Goal: Go to known website: Go to known website

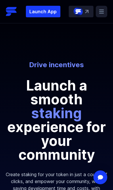
click at [48, 11] on p "Launch App" at bounding box center [43, 12] width 35 height 12
click at [56, 13] on p "Launch App" at bounding box center [43, 12] width 35 height 12
click at [49, 12] on p "Launch App" at bounding box center [43, 12] width 35 height 12
click at [50, 13] on p "Launch App" at bounding box center [43, 12] width 35 height 12
